Goal: Obtain resource: Download file/media

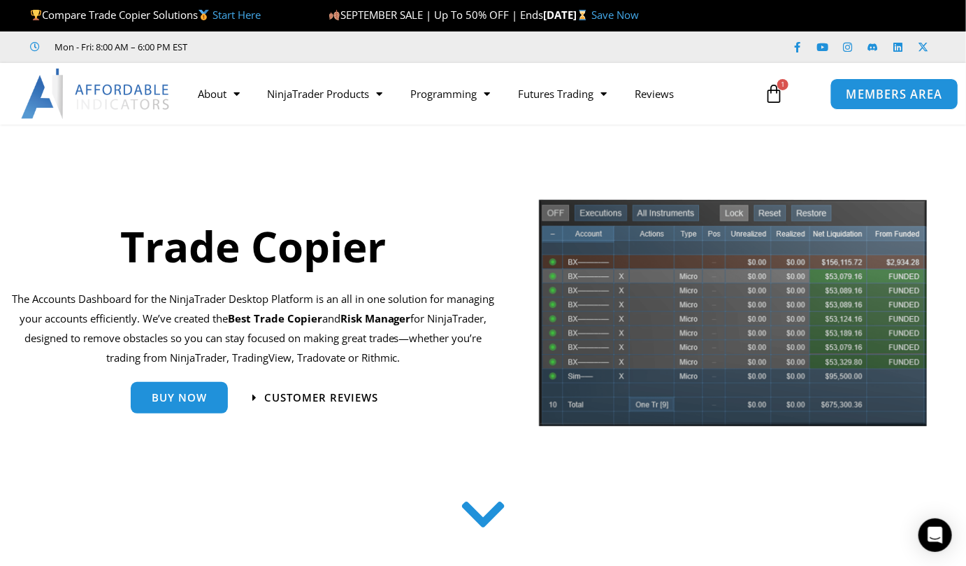
click at [878, 88] on span "MEMBERS AREA" at bounding box center [894, 94] width 96 height 12
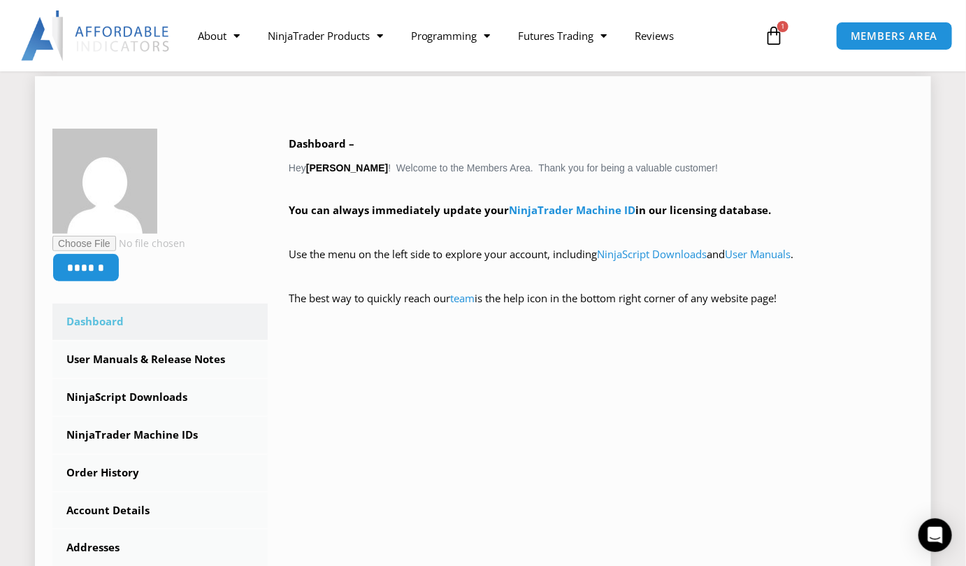
scroll to position [176, 0]
click at [165, 390] on link "NinjaScript Downloads" at bounding box center [159, 397] width 215 height 36
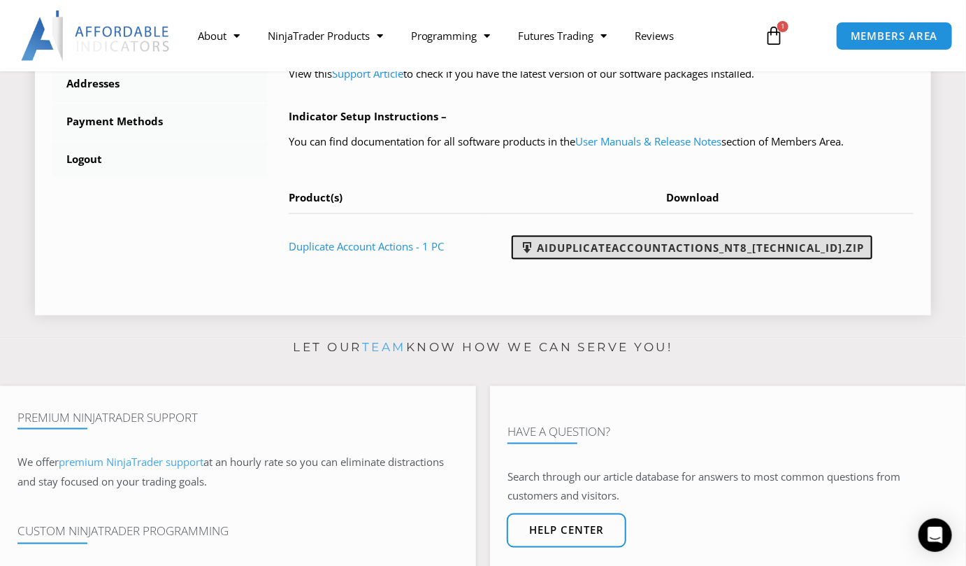
scroll to position [620, 0]
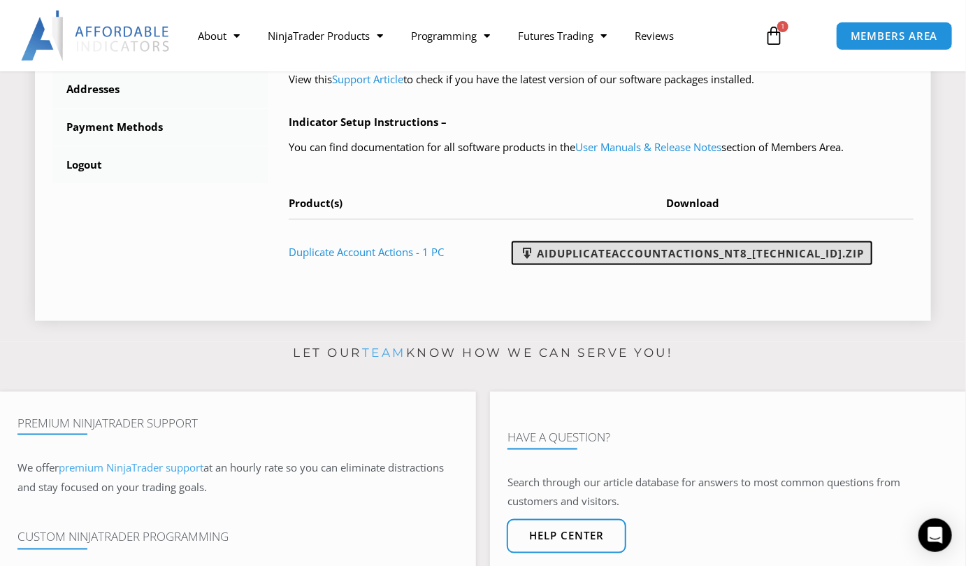
click at [750, 265] on link "AIDuplicateAccountActions_NT8_25.9.24.1.zip" at bounding box center [692, 253] width 361 height 24
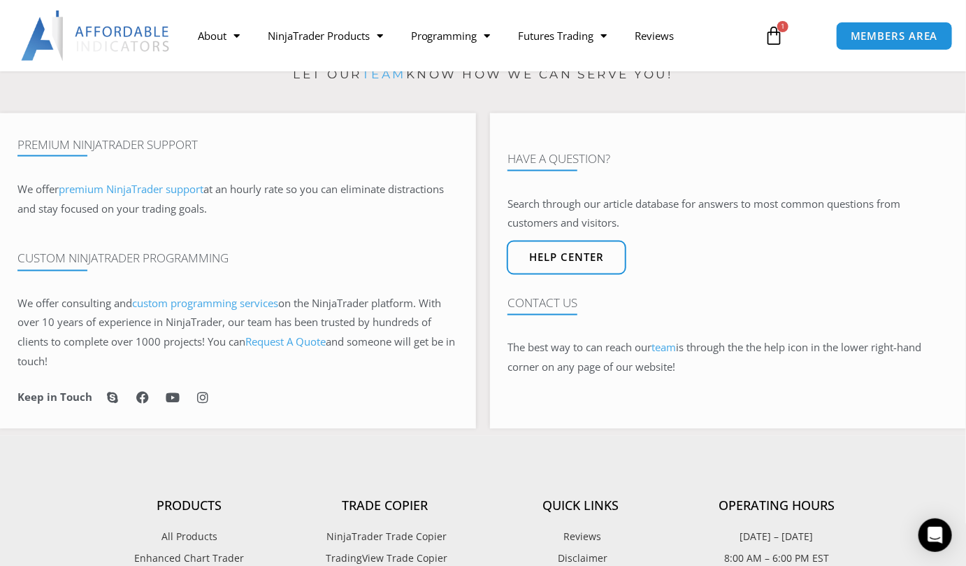
scroll to position [992, 0]
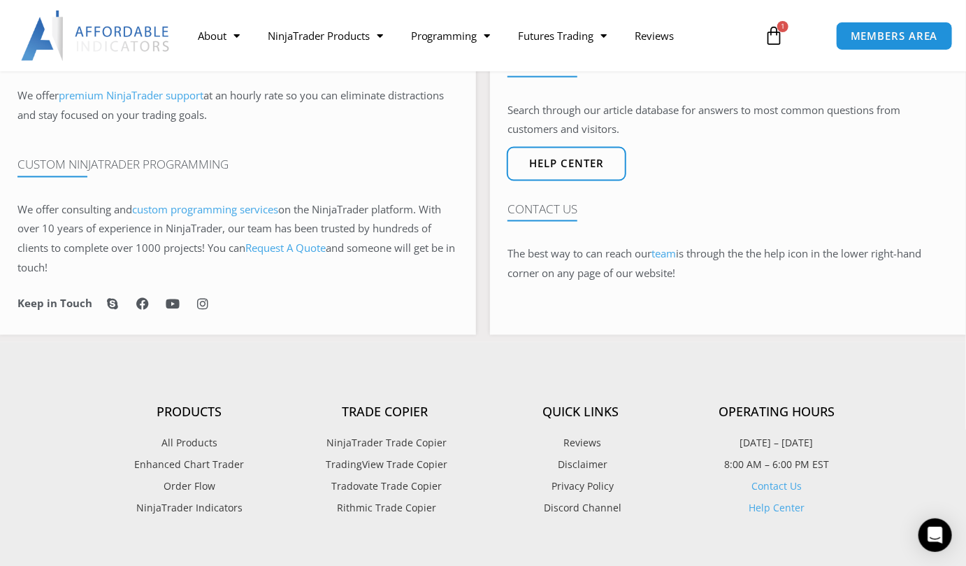
drag, startPoint x: 20, startPoint y: 16, endPoint x: 8, endPoint y: 22, distance: 13.1
click at [8, 22] on div at bounding box center [92, 35] width 184 height 50
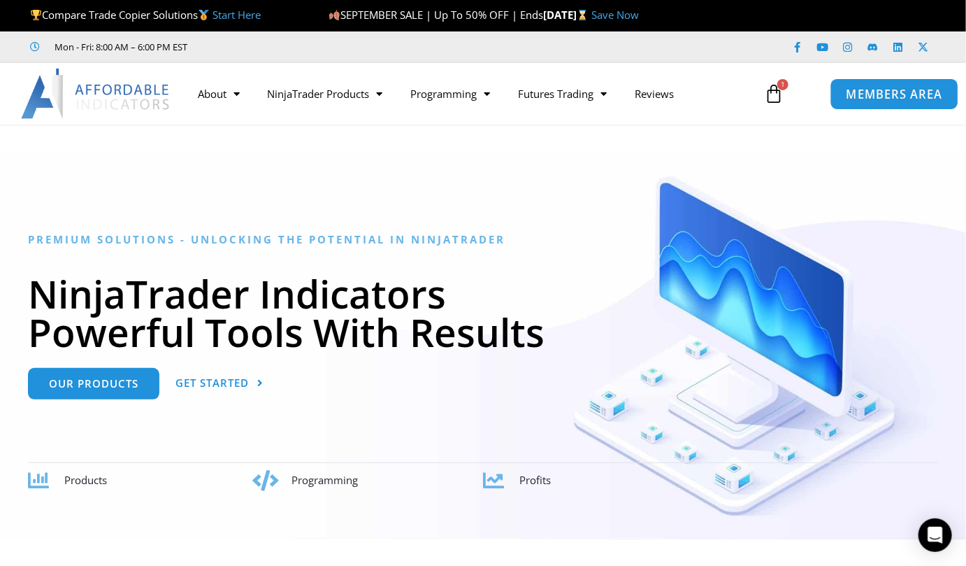
click at [894, 92] on span "MEMBERS AREA" at bounding box center [894, 94] width 96 height 12
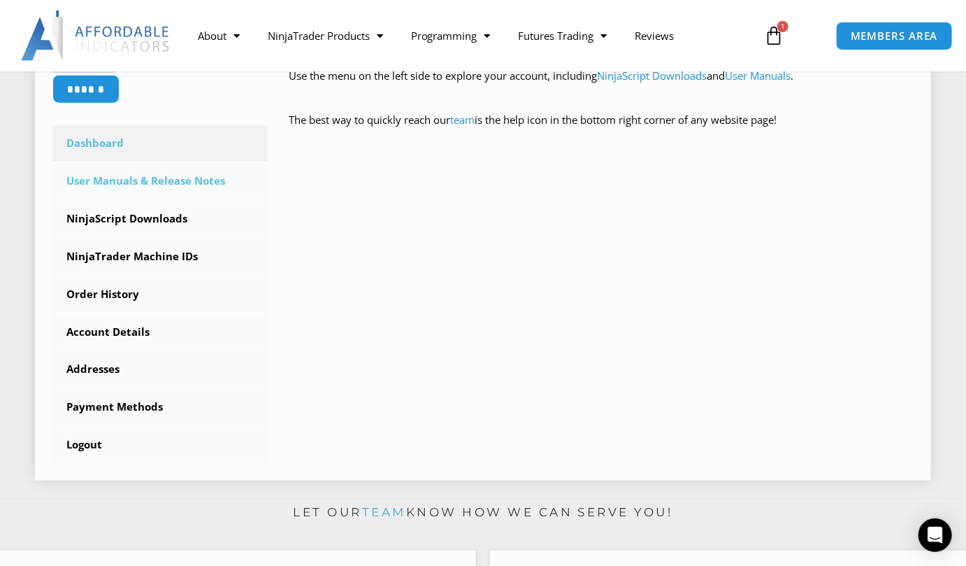
scroll to position [373, 0]
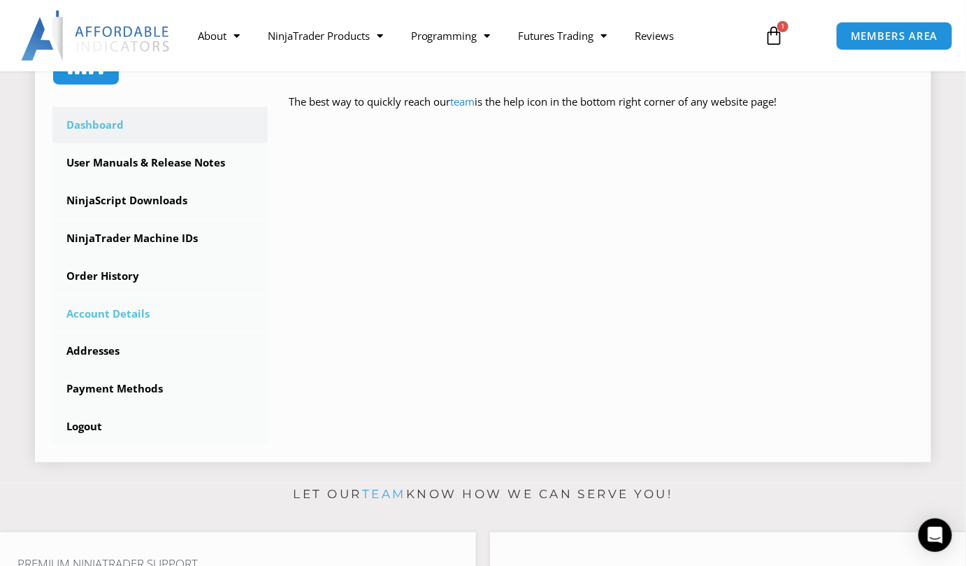
click at [87, 314] on link "Account Details" at bounding box center [159, 314] width 215 height 36
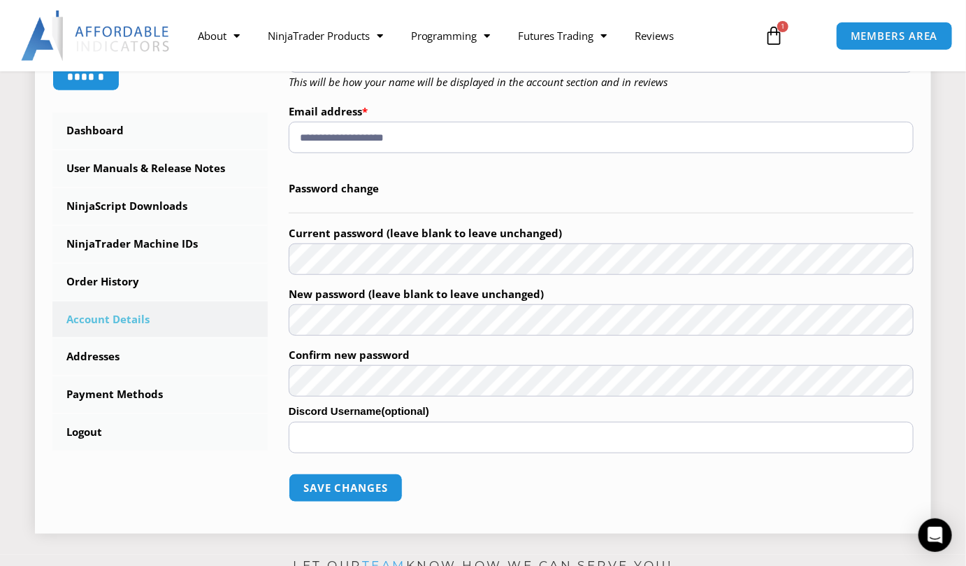
scroll to position [373, 0]
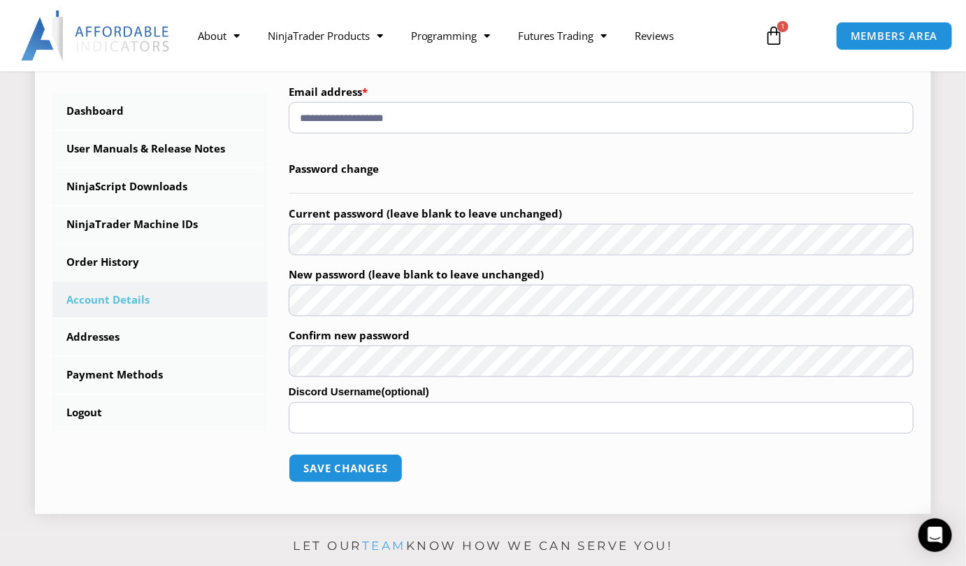
click at [616, 163] on legend "Password change" at bounding box center [601, 169] width 625 height 48
click at [155, 250] on div "**********" at bounding box center [482, 207] width 861 height 578
click at [518, 136] on form "**********" at bounding box center [601, 217] width 625 height 558
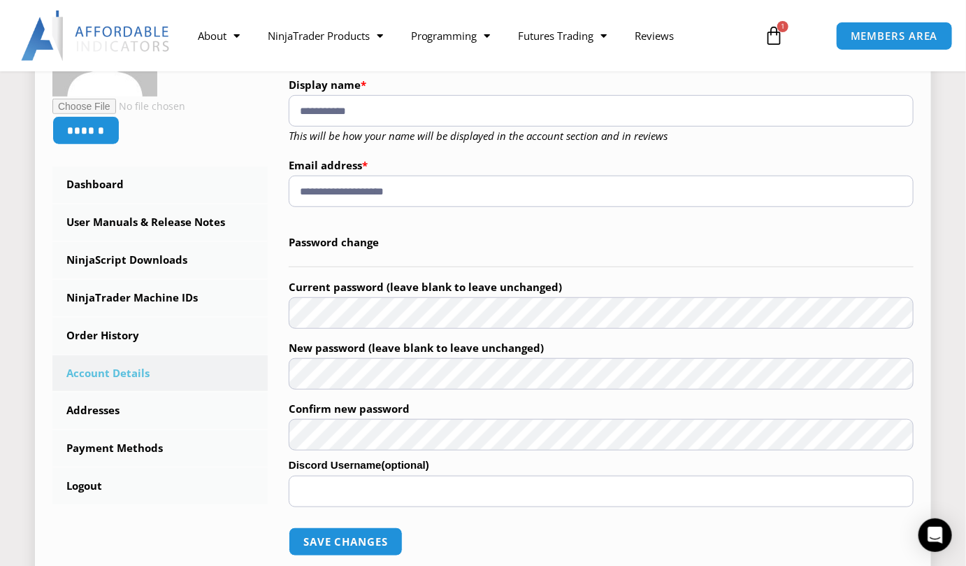
scroll to position [279, 0]
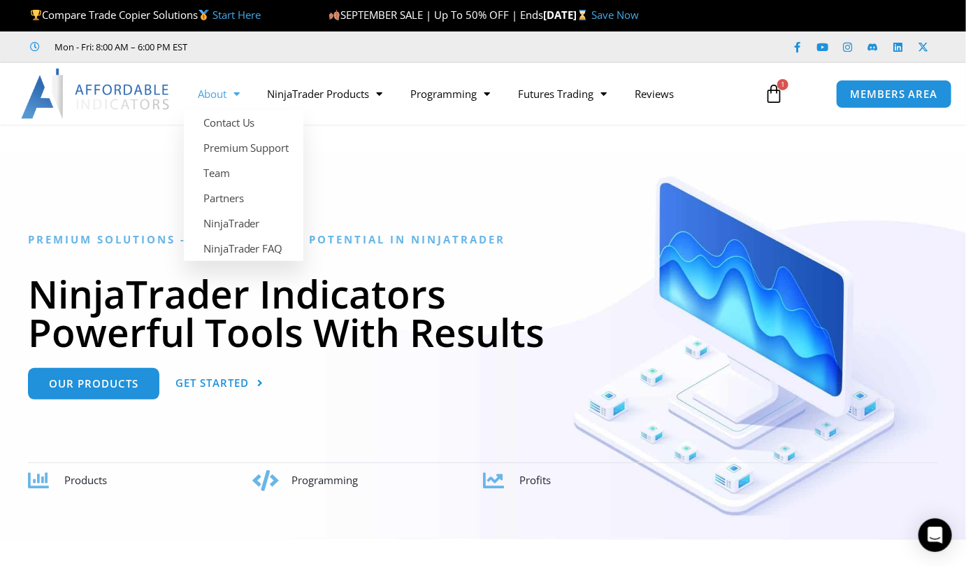
click at [142, 94] on img at bounding box center [96, 94] width 150 height 50
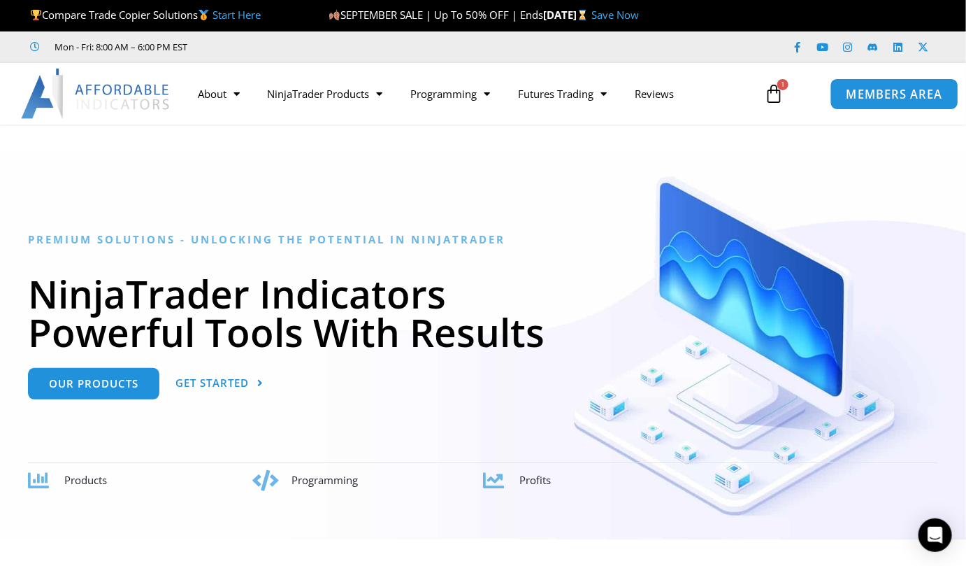
click at [886, 94] on span "MEMBERS AREA" at bounding box center [894, 94] width 96 height 12
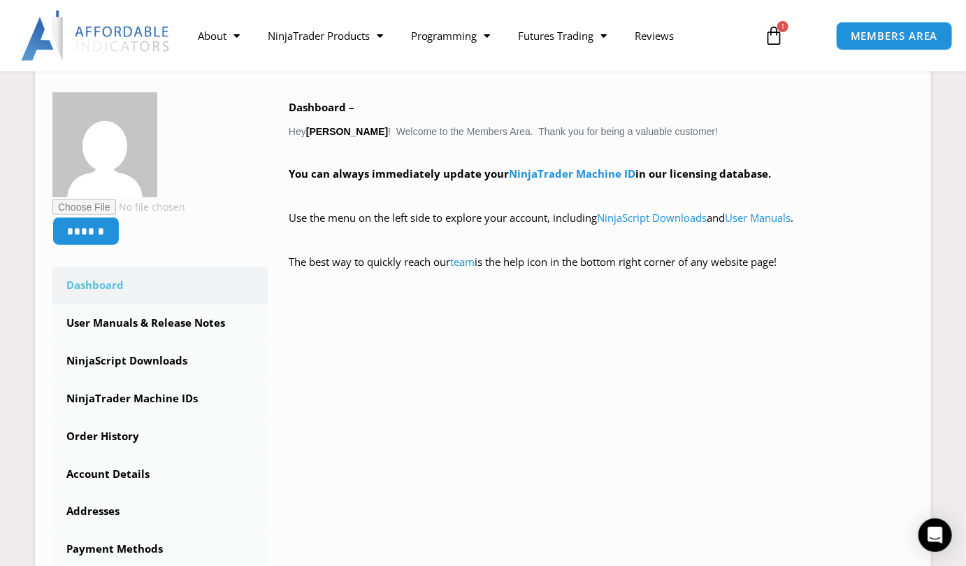
scroll to position [279, 0]
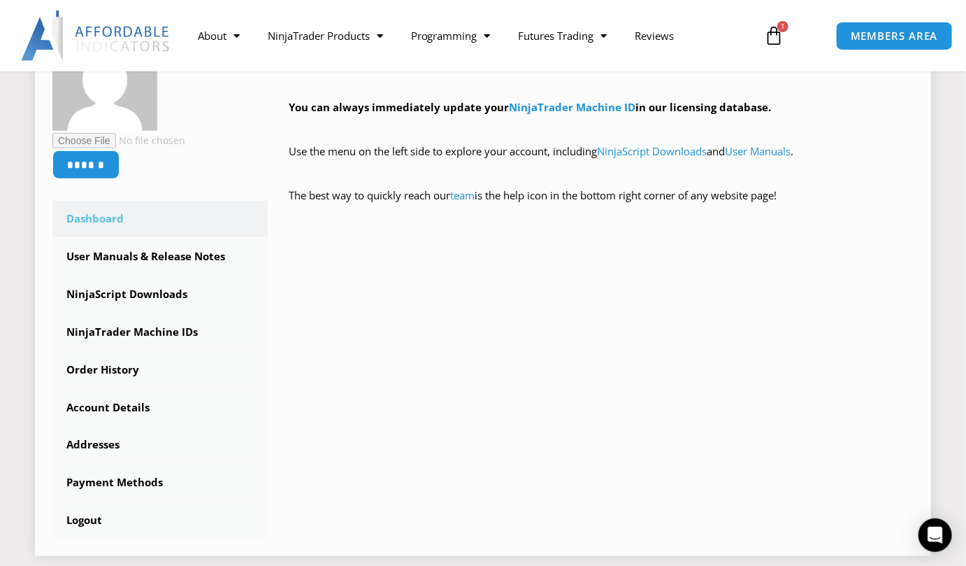
click at [36, 95] on div "****** Dashboard Subscriptions User Manuals & Release Notes NinjaScript Downloa…" at bounding box center [483, 264] width 896 height 582
